Goal: Navigation & Orientation: Find specific page/section

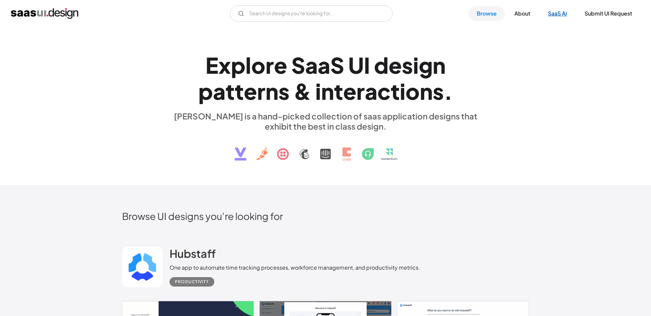
click at [553, 16] on link "SaaS Ai" at bounding box center [556, 13] width 35 height 15
click at [485, 14] on link "Browse" at bounding box center [486, 13] width 36 height 15
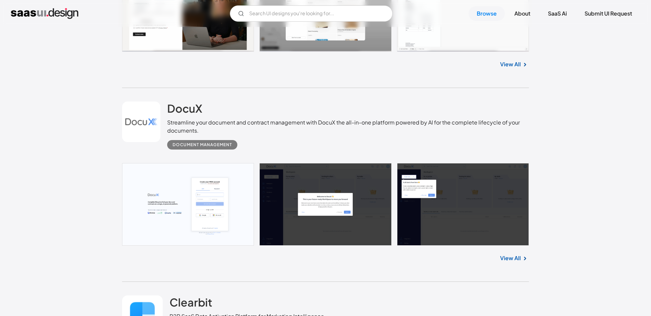
scroll to position [881, 0]
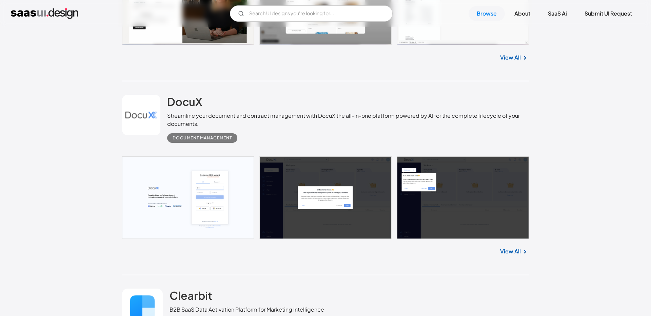
click at [283, 195] on link at bounding box center [325, 198] width 407 height 83
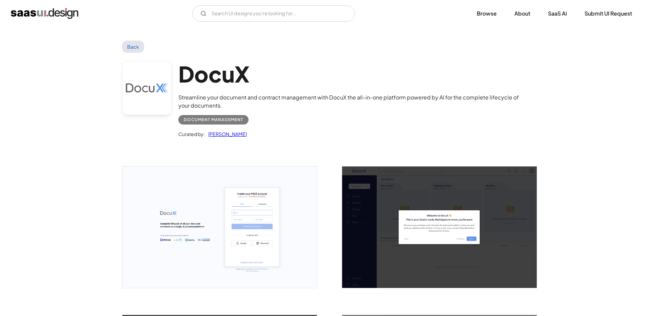
click at [136, 50] on link "Back" at bounding box center [133, 47] width 22 height 12
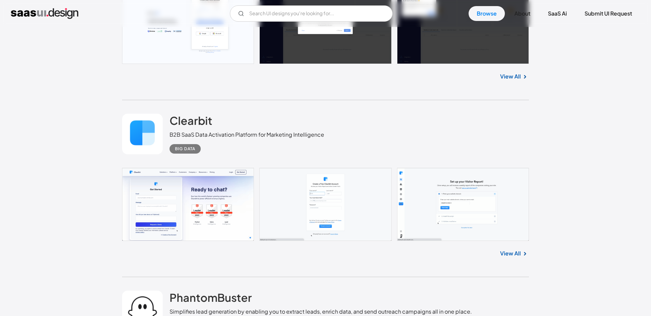
scroll to position [1081, 0]
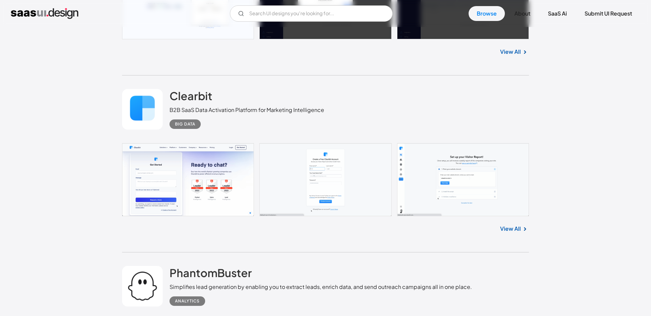
click at [284, 169] on link at bounding box center [325, 179] width 407 height 73
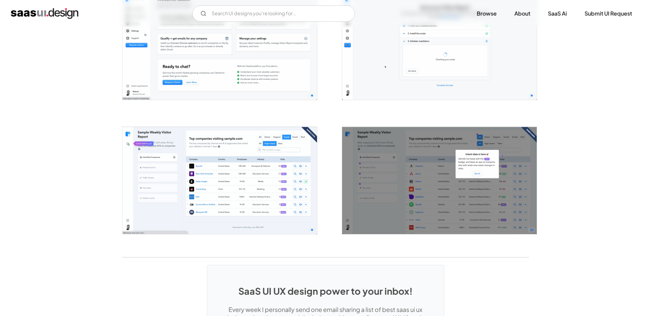
scroll to position [1103, 0]
